Goal: Task Accomplishment & Management: Use online tool/utility

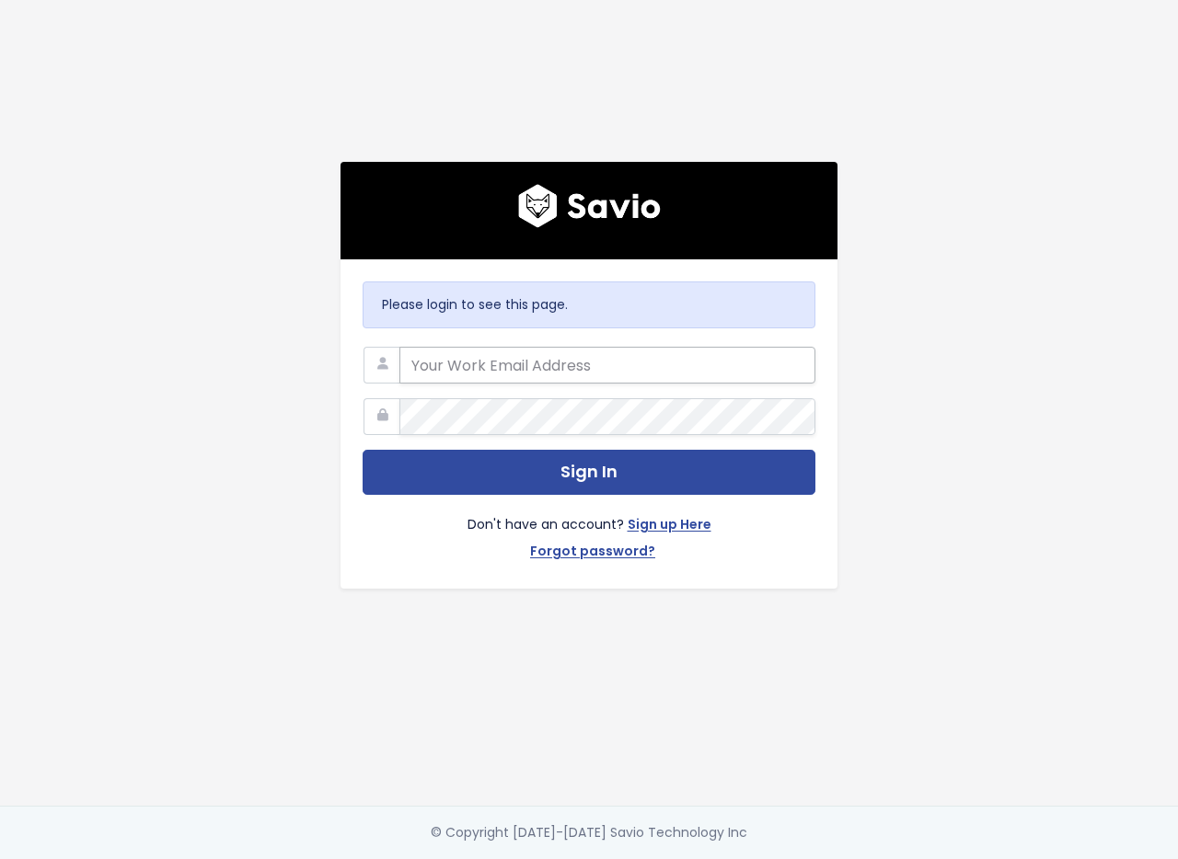
click at [432, 357] on input "email" at bounding box center [607, 365] width 416 height 37
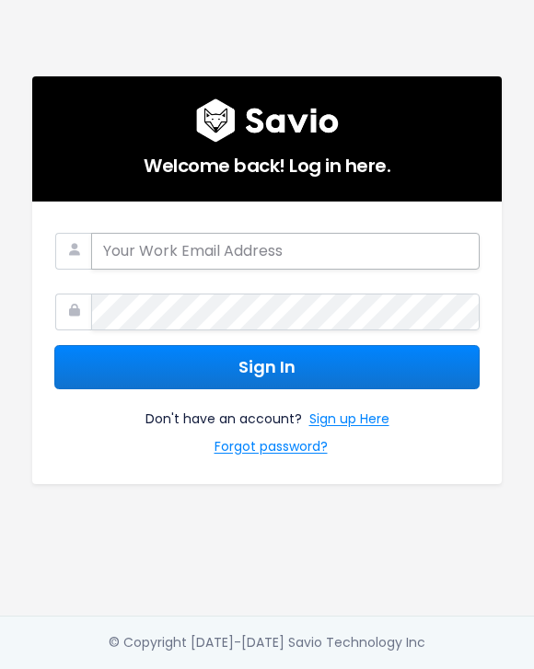
click at [262, 266] on input "email" at bounding box center [285, 251] width 388 height 37
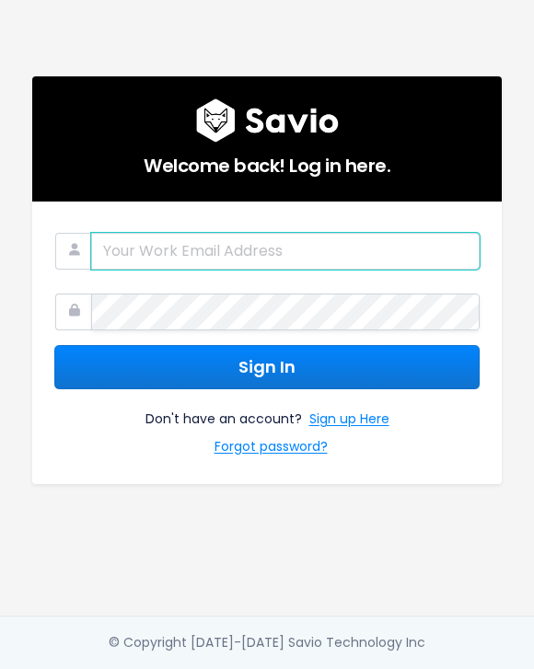
click at [135, 249] on input "email" at bounding box center [285, 251] width 388 height 37
click at [246, 236] on input "email" at bounding box center [285, 251] width 388 height 37
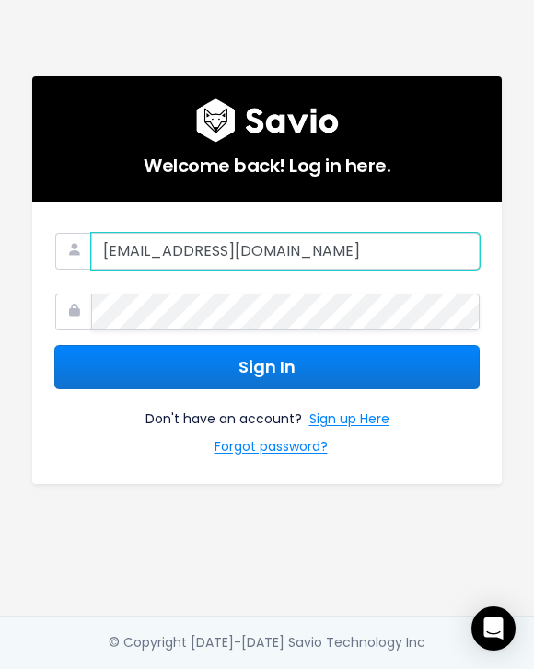
type input "[EMAIL_ADDRESS][DOMAIN_NAME]"
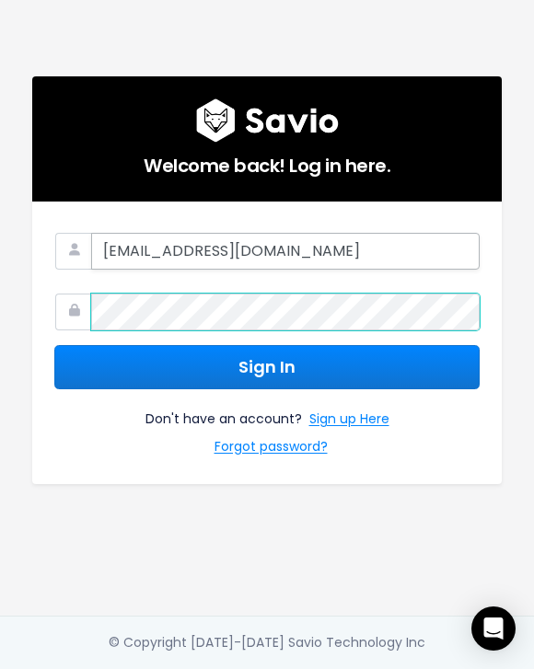
click at [54, 345] on button "Sign In" at bounding box center [266, 367] width 425 height 45
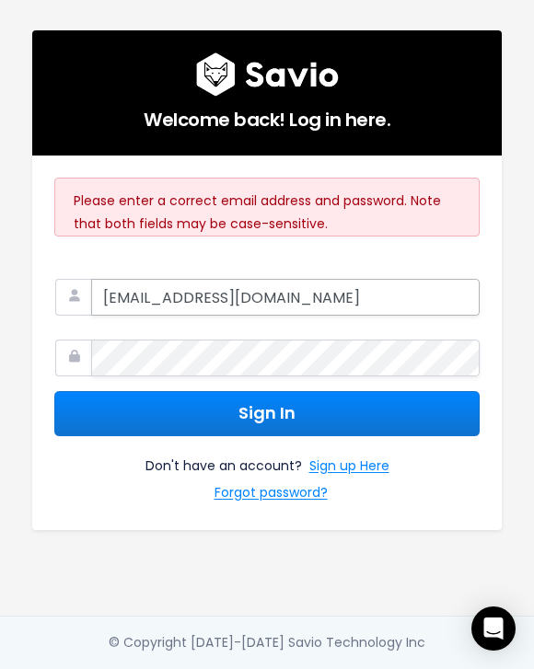
type input "[EMAIL_ADDRESS][DOMAIN_NAME]"
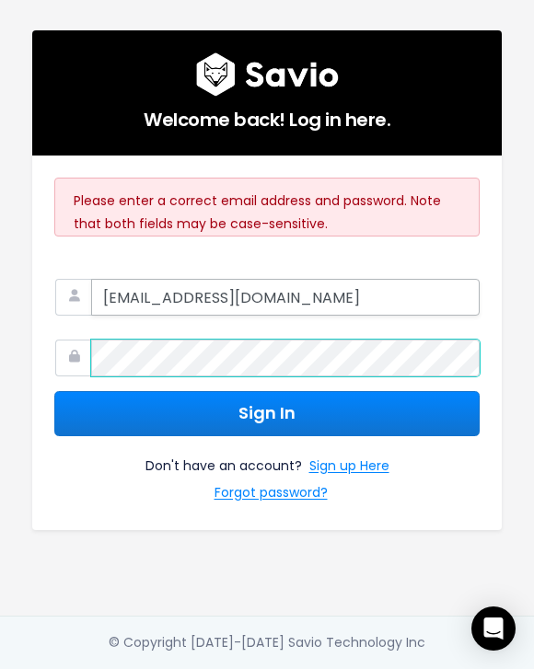
click at [54, 391] on button "Sign In" at bounding box center [266, 413] width 425 height 45
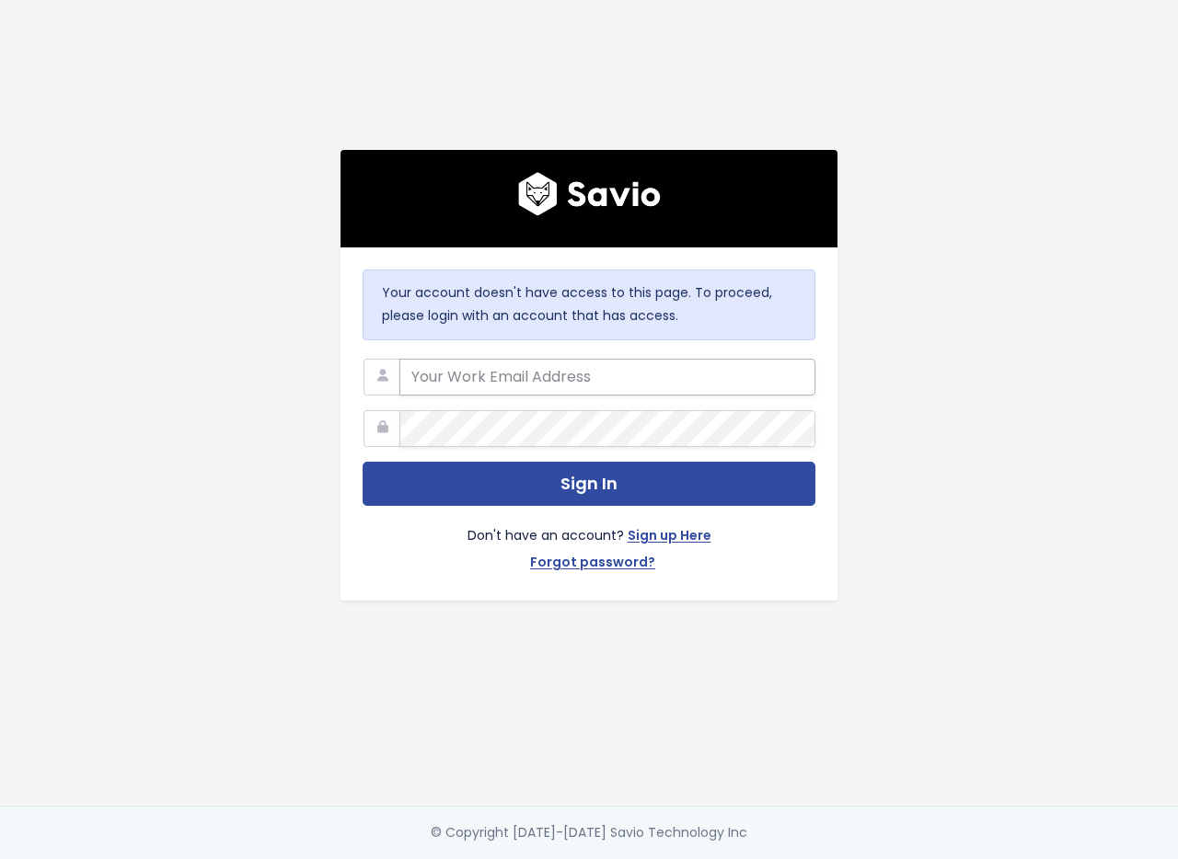
click at [524, 374] on input "email" at bounding box center [607, 377] width 416 height 37
type input "[EMAIL_ADDRESS][DOMAIN_NAME]"
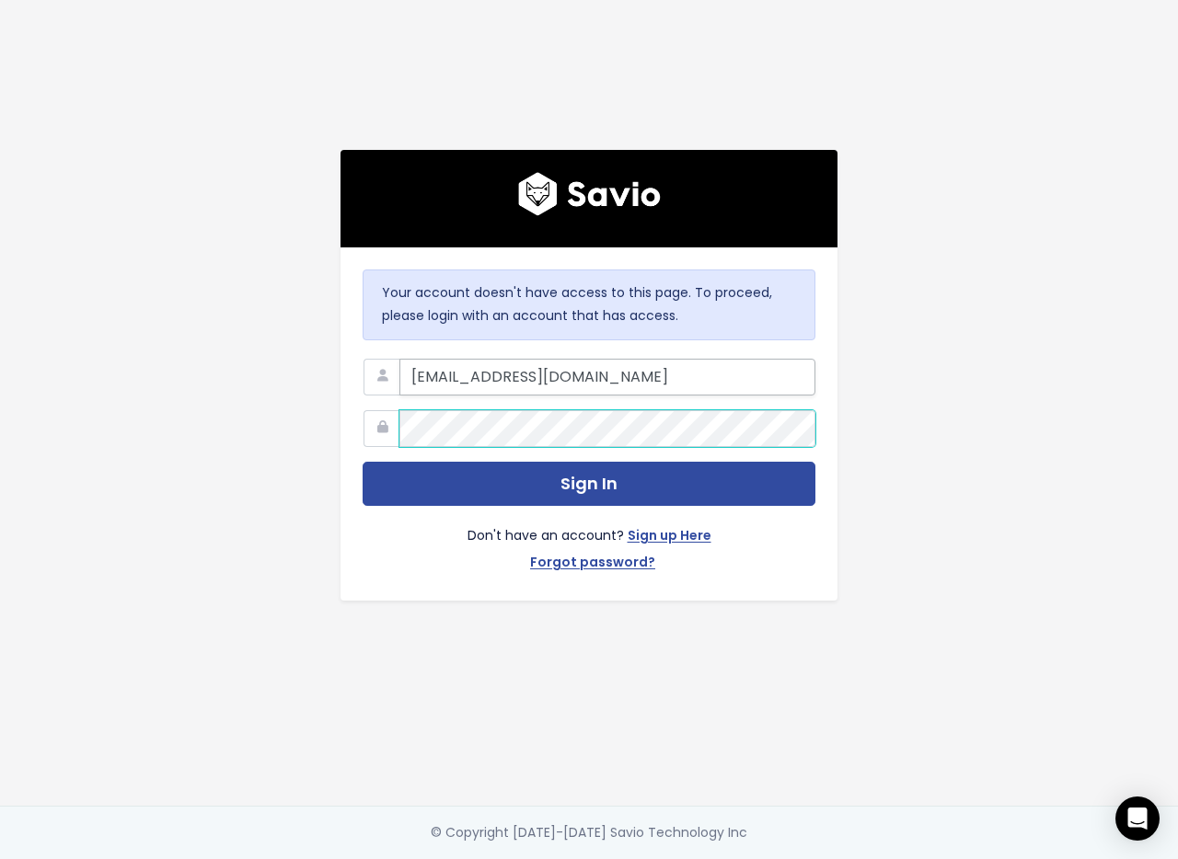
click at [363, 462] on button "Sign In" at bounding box center [589, 484] width 453 height 45
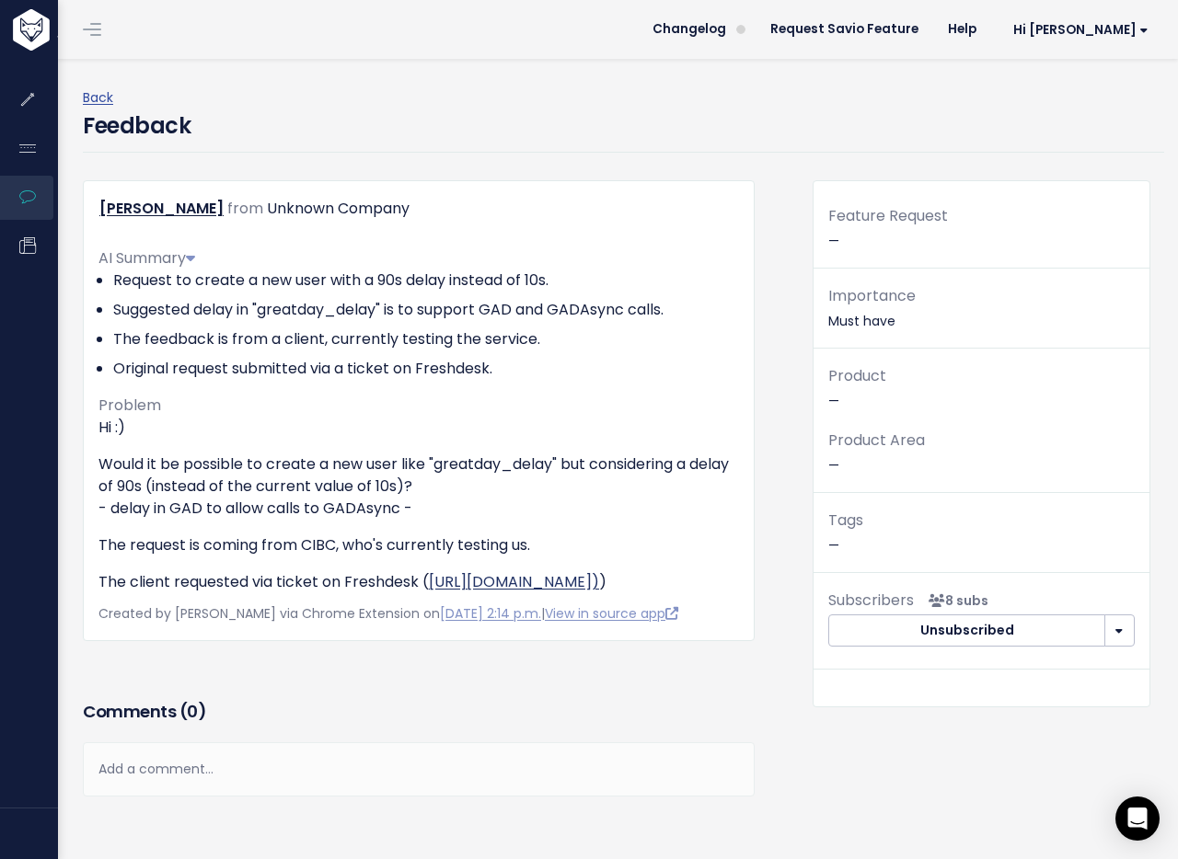
click at [429, 593] on link "[URL][DOMAIN_NAME])" at bounding box center [514, 581] width 170 height 21
